Goal: Understand process/instructions

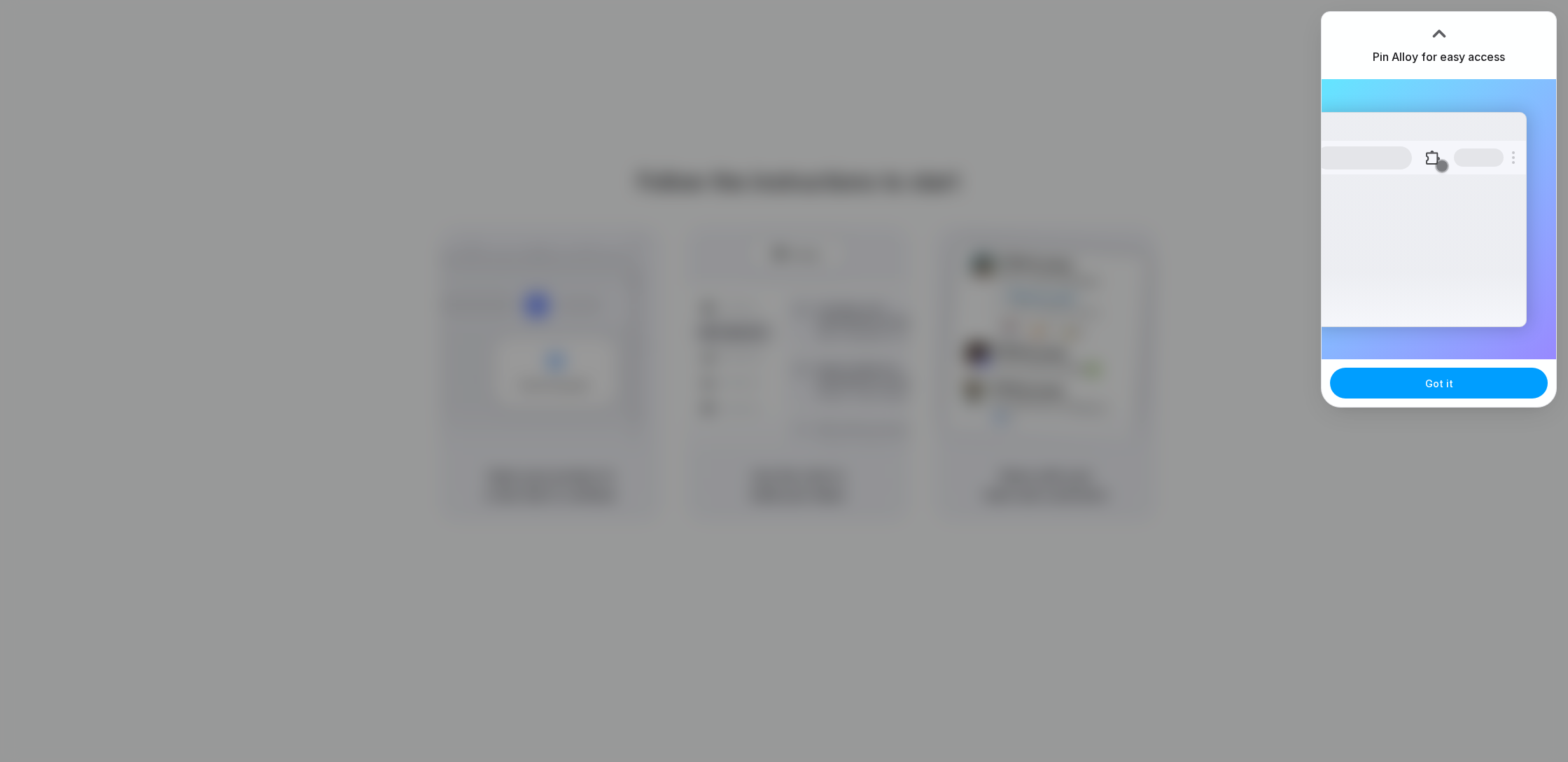
click at [1458, 378] on button "Got it" at bounding box center [1439, 383] width 218 height 31
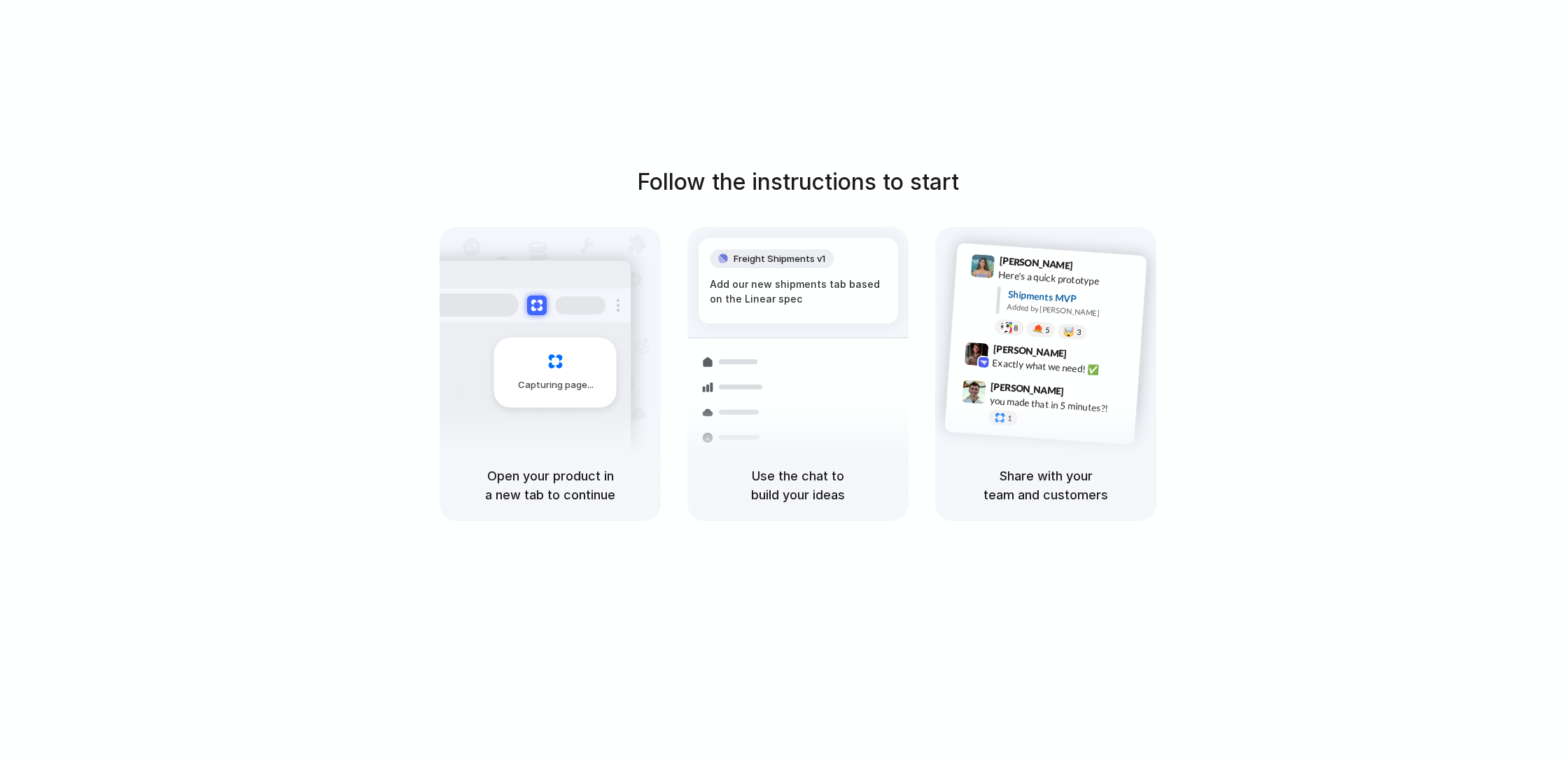
click at [1497, 125] on div "Follow the instructions to start Capturing page Open your product in a new tab …" at bounding box center [798, 395] width 1596 height 790
click at [784, 381] on div at bounding box center [784, 381] width 0 height 0
